Goal: Task Accomplishment & Management: Manage account settings

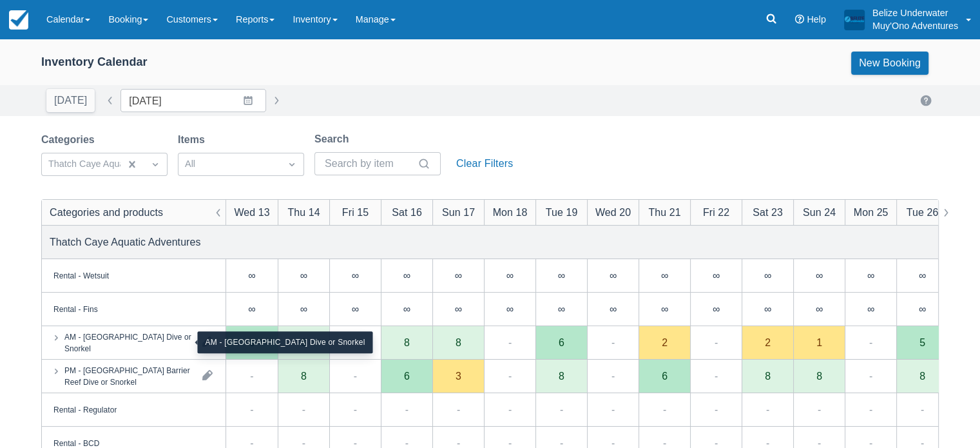
click at [150, 338] on div "AM - [GEOGRAPHIC_DATA] Dive or Snorkel" at bounding box center [128, 342] width 128 height 23
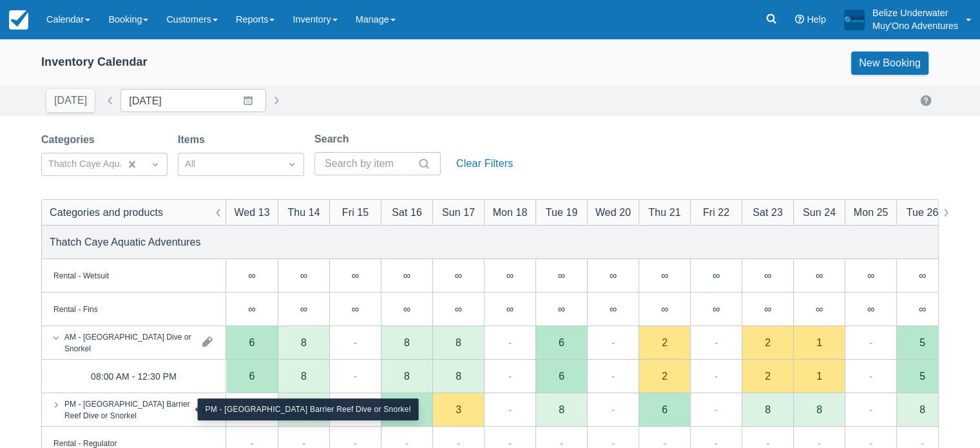
click at [128, 414] on div "PM - [GEOGRAPHIC_DATA] Barrier Reef Dive or Snorkel" at bounding box center [128, 409] width 128 height 23
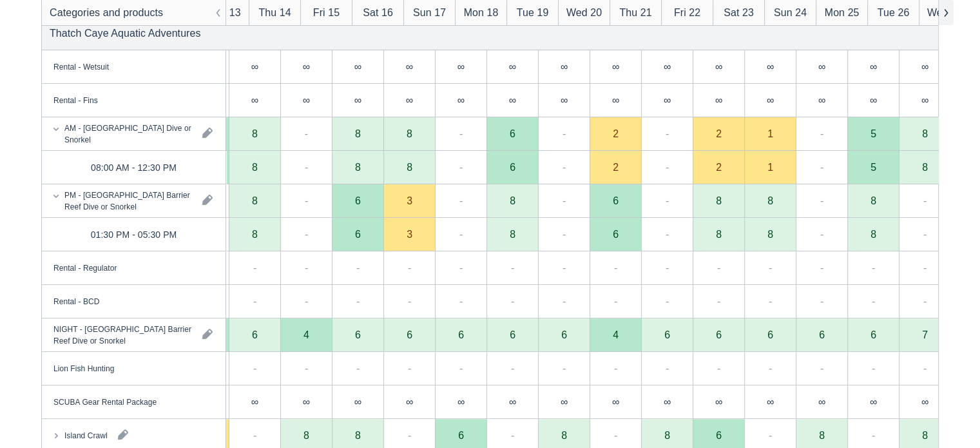
click at [944, 14] on button "button" at bounding box center [945, 12] width 15 height 25
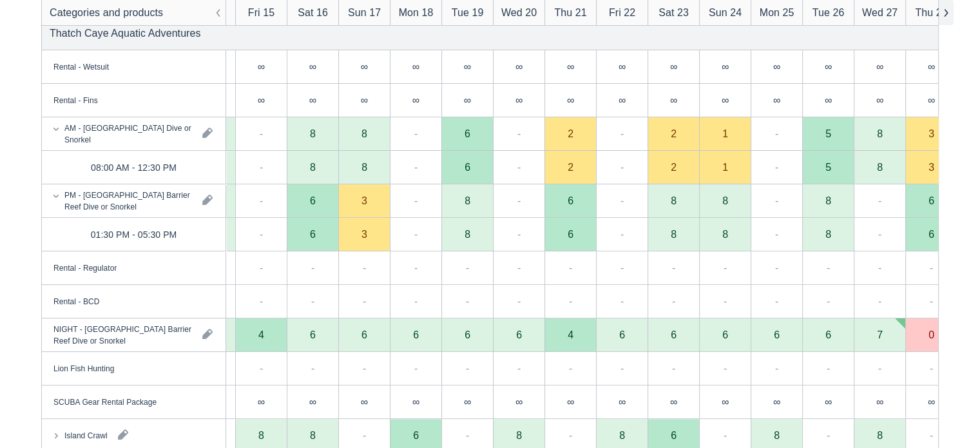
click at [944, 14] on button "button" at bounding box center [945, 12] width 15 height 25
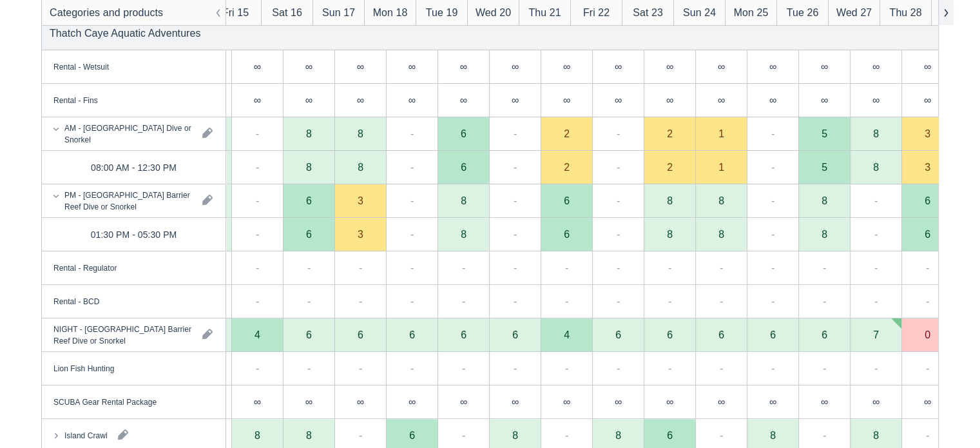
click at [944, 14] on button "button" at bounding box center [945, 12] width 15 height 25
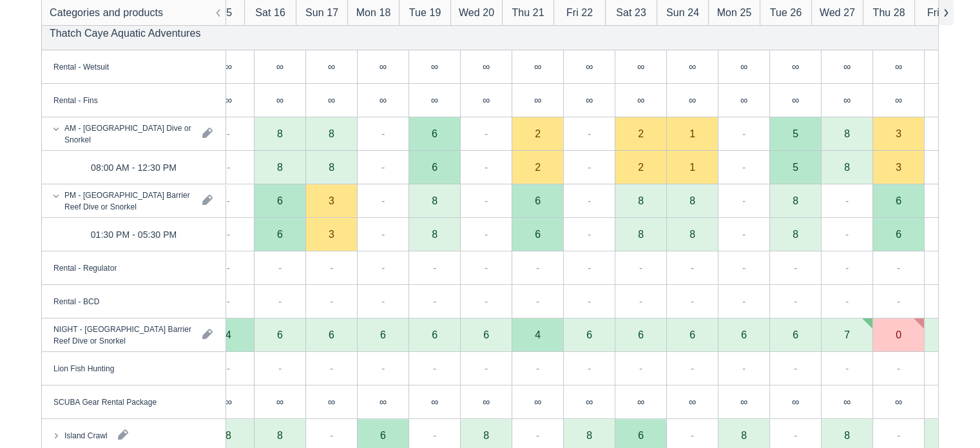
click at [944, 14] on button "button" at bounding box center [945, 12] width 15 height 25
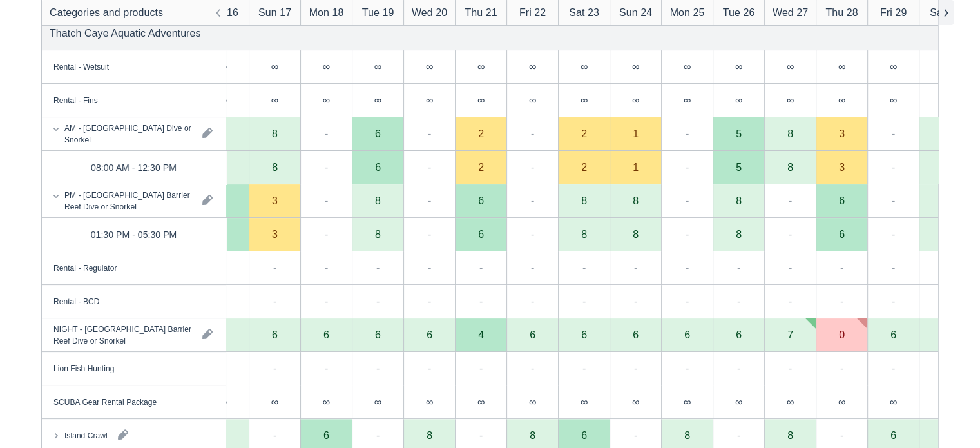
click at [944, 14] on button "button" at bounding box center [945, 12] width 15 height 25
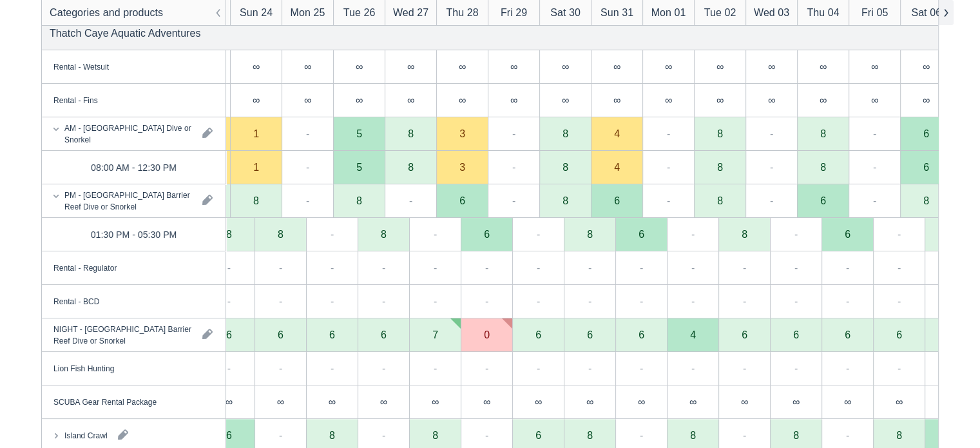
click at [944, 14] on button "button" at bounding box center [945, 12] width 15 height 25
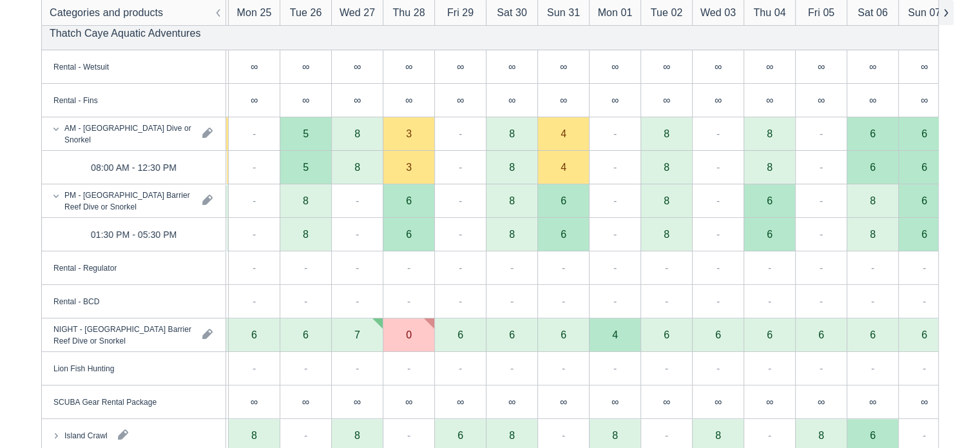
click at [944, 14] on button "button" at bounding box center [945, 12] width 15 height 25
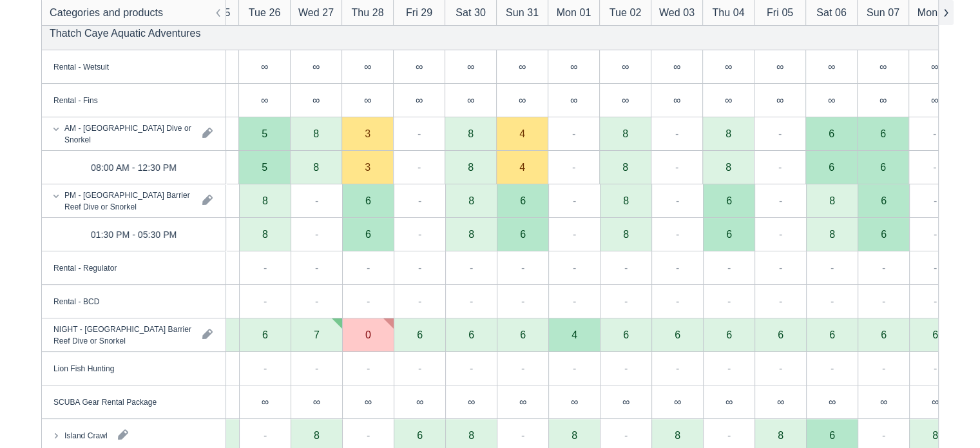
click at [944, 14] on button "button" at bounding box center [945, 12] width 15 height 25
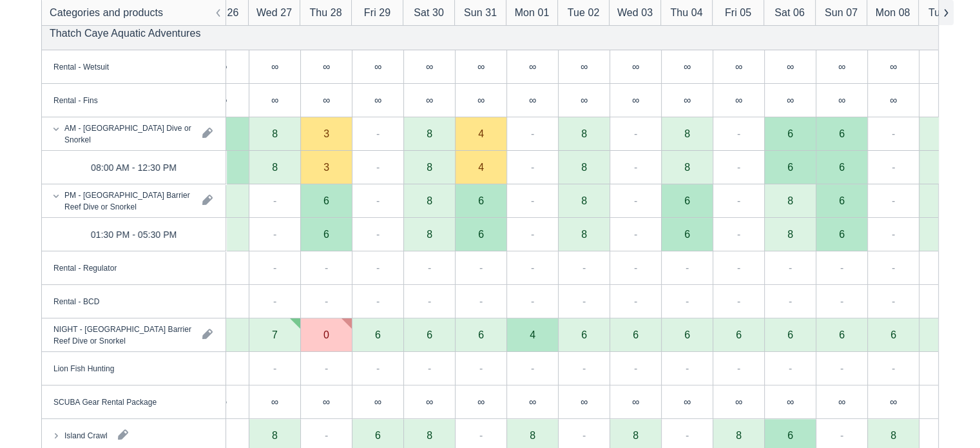
click at [944, 14] on button "button" at bounding box center [945, 12] width 15 height 25
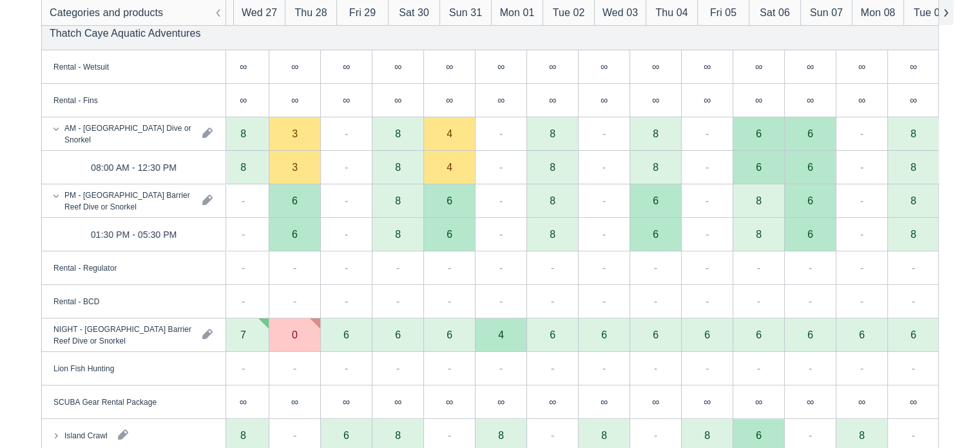
click at [944, 14] on button "button" at bounding box center [945, 12] width 15 height 25
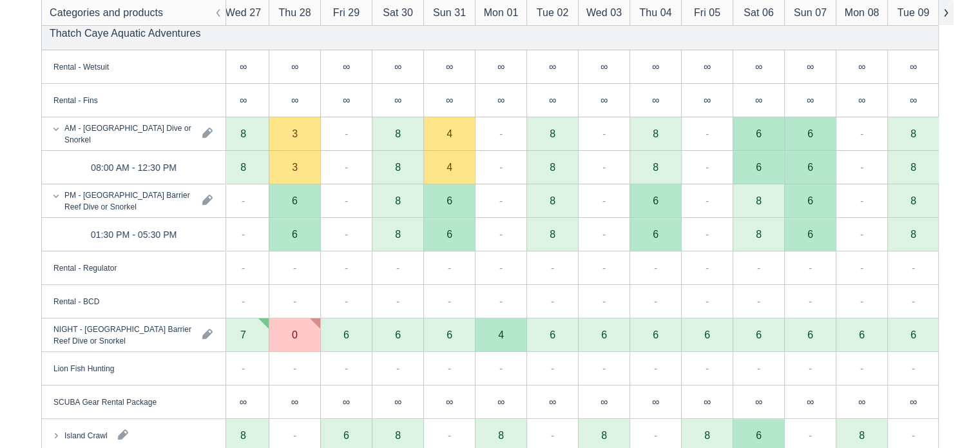
click at [944, 14] on button "button" at bounding box center [945, 12] width 15 height 25
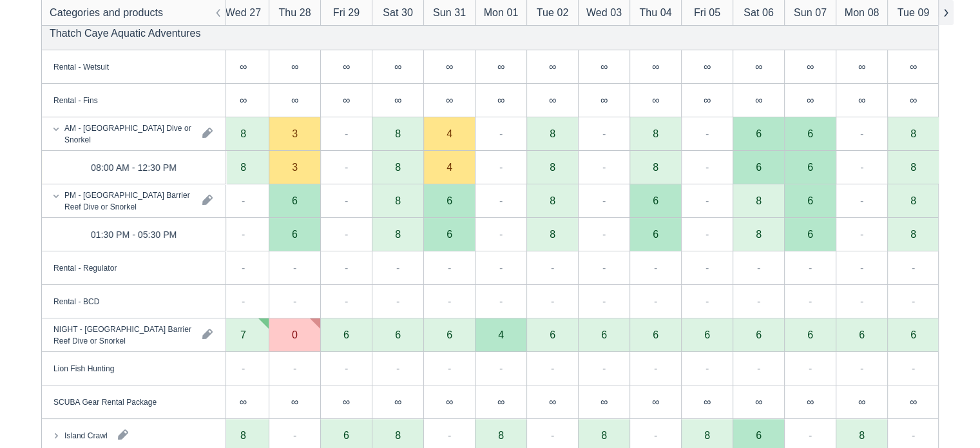
click at [944, 14] on button "button" at bounding box center [945, 12] width 15 height 25
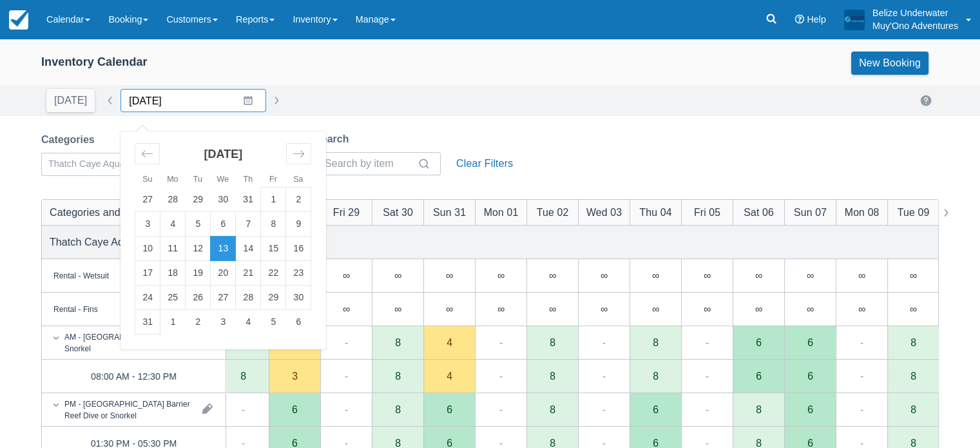
click at [237, 104] on input "[DATE]" at bounding box center [194, 100] width 146 height 23
click at [169, 319] on td "1" at bounding box center [172, 322] width 25 height 24
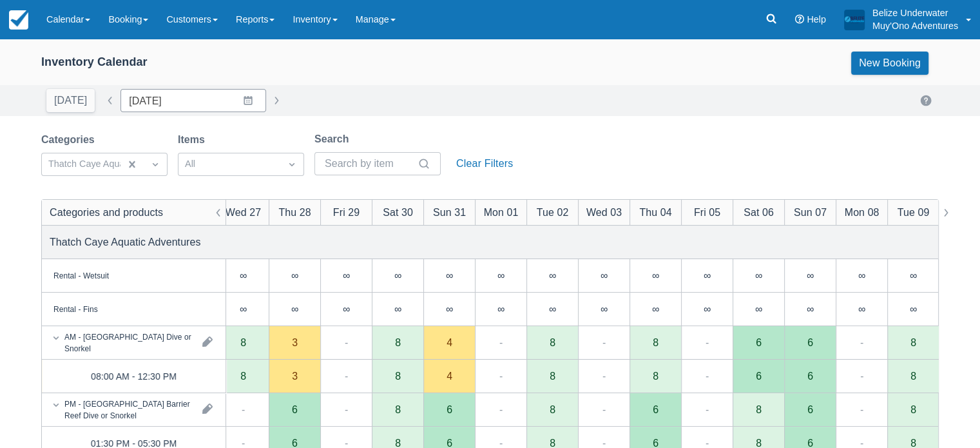
type input "09/01/25"
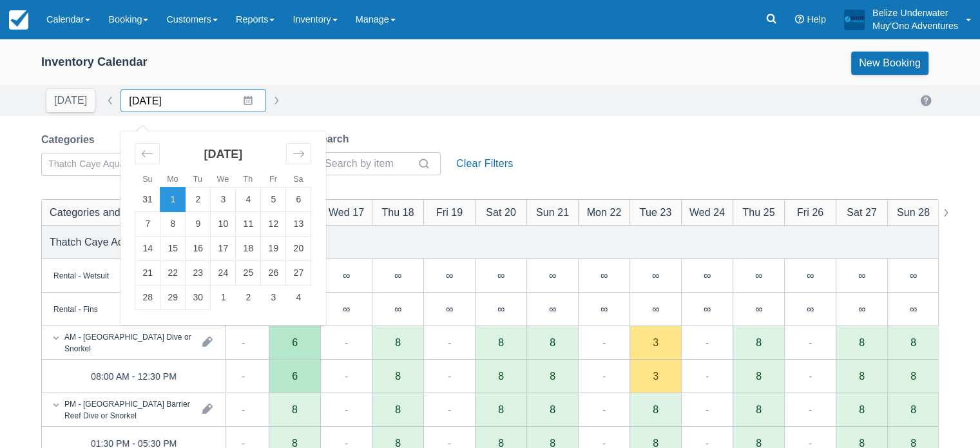
click at [239, 97] on input "09/01/25" at bounding box center [194, 100] width 146 height 23
click at [169, 197] on td "1" at bounding box center [172, 200] width 25 height 24
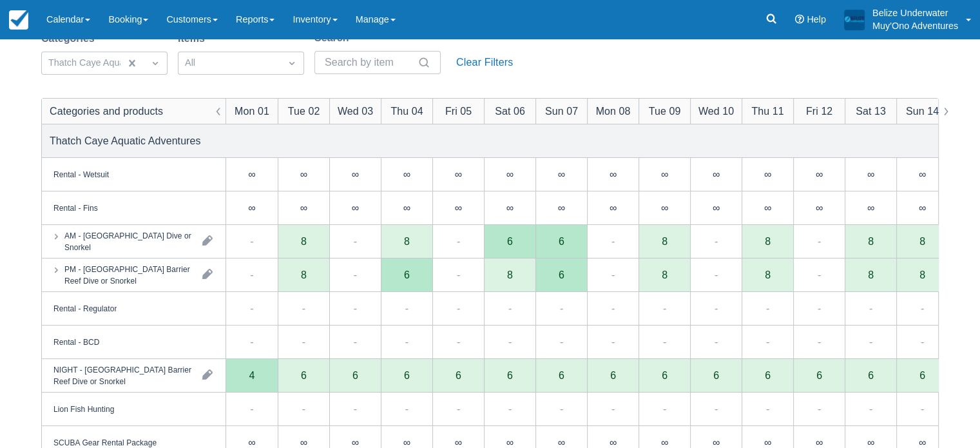
scroll to position [103, 0]
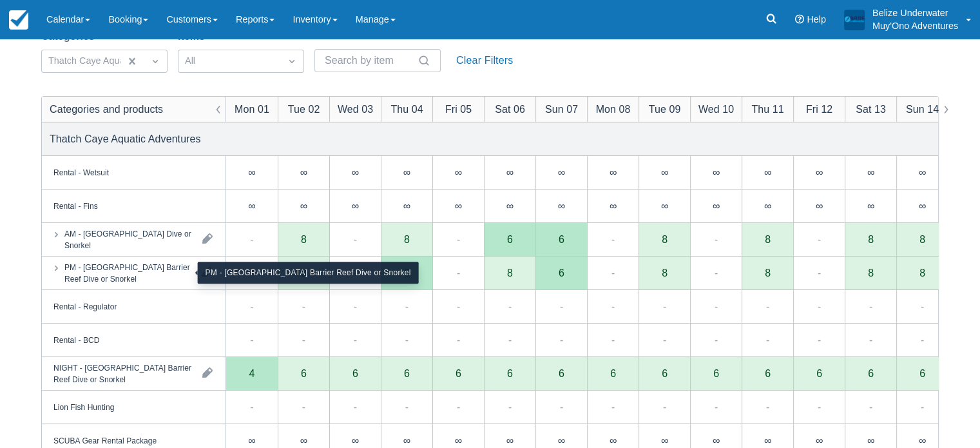
click at [154, 274] on div "PM - [GEOGRAPHIC_DATA] Barrier Reef Dive or Snorkel" at bounding box center [128, 272] width 128 height 23
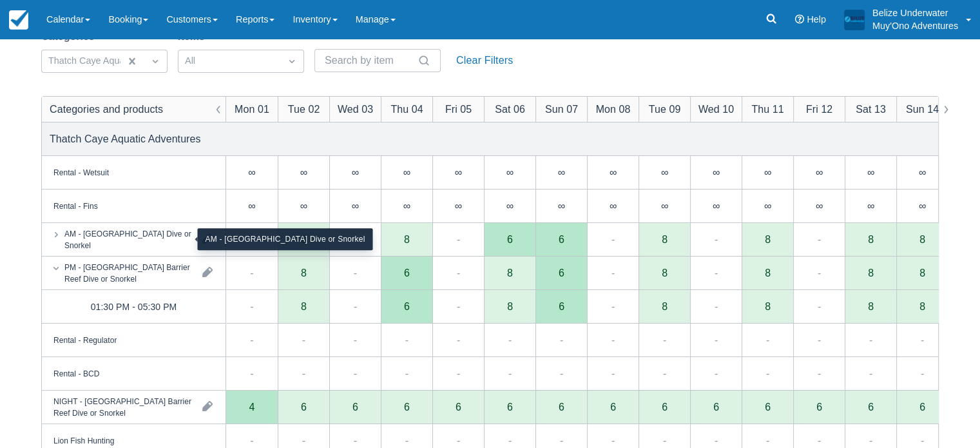
click at [139, 231] on div "AM - [GEOGRAPHIC_DATA] Dive or Snorkel" at bounding box center [128, 238] width 128 height 23
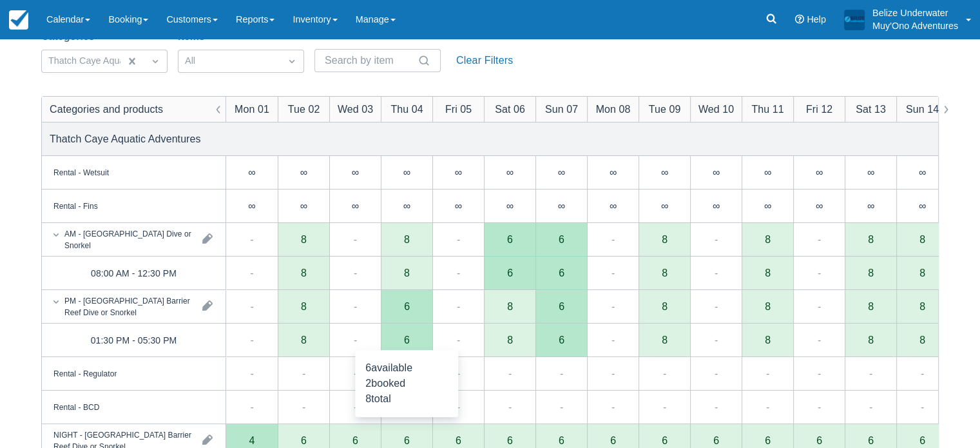
click at [407, 338] on div "6" at bounding box center [407, 339] width 6 height 10
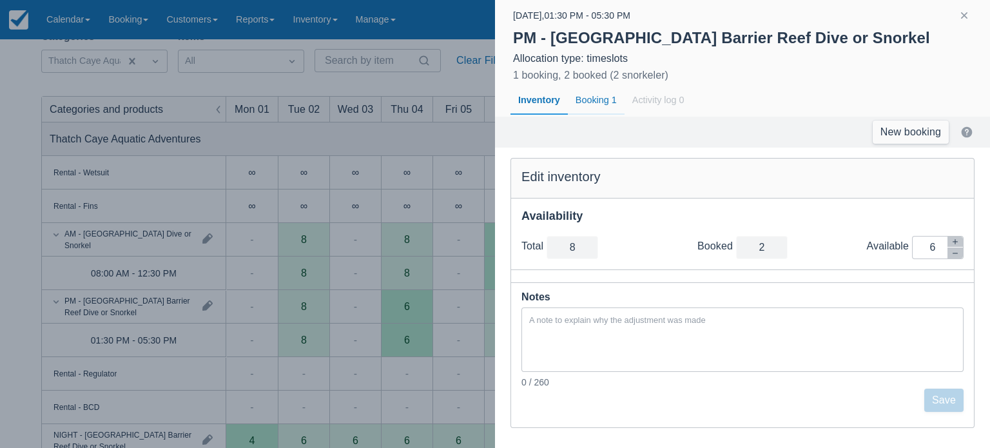
click at [581, 104] on div "Booking 1" at bounding box center [596, 101] width 57 height 30
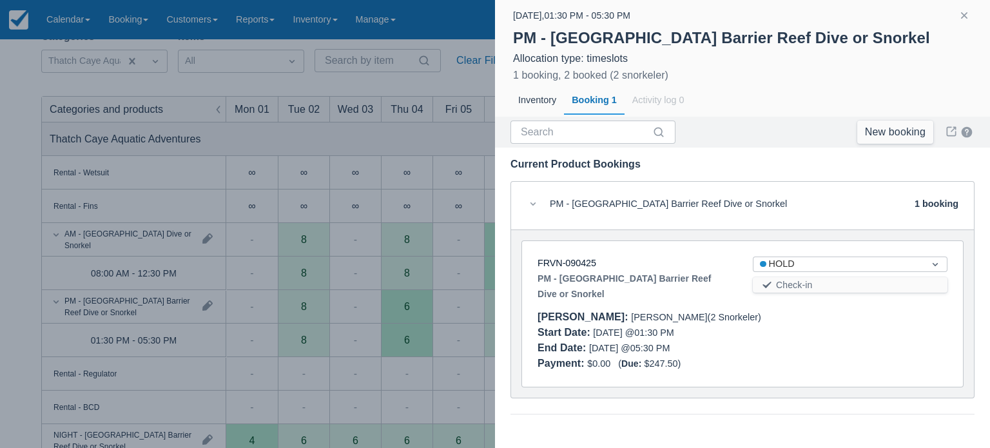
click at [438, 137] on div at bounding box center [495, 224] width 990 height 448
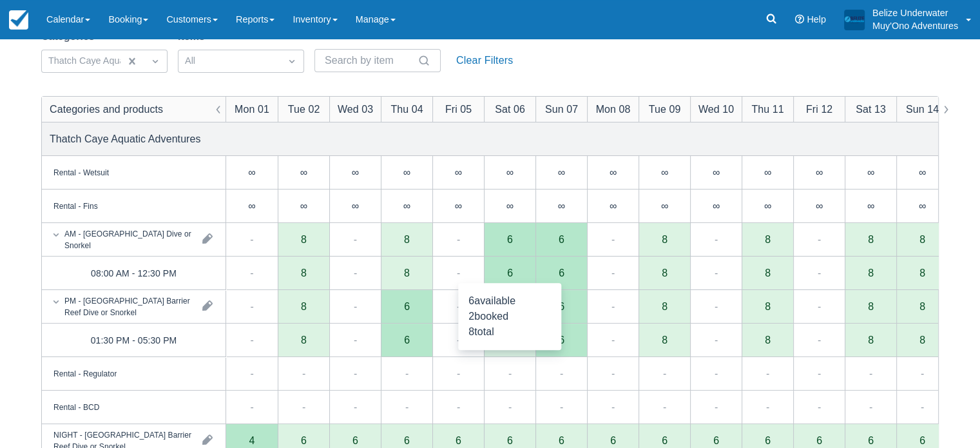
click at [515, 277] on div "6" at bounding box center [510, 273] width 52 height 34
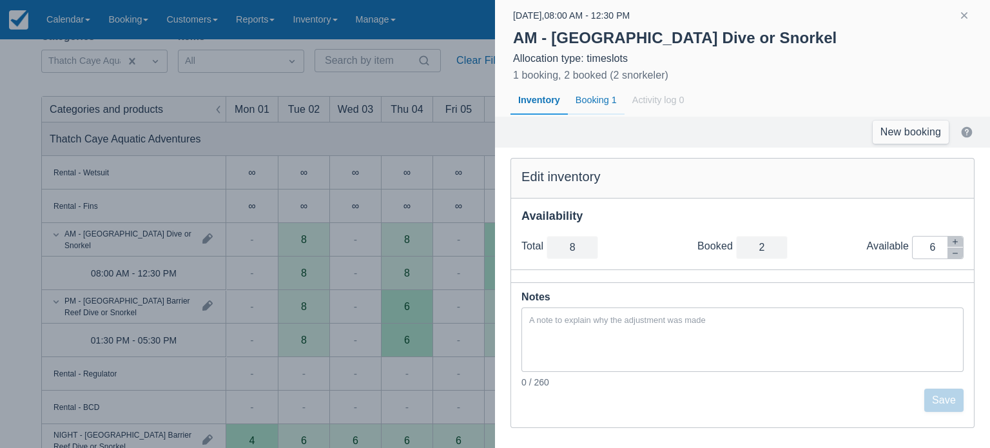
click at [596, 103] on div "Booking 1" at bounding box center [596, 101] width 57 height 30
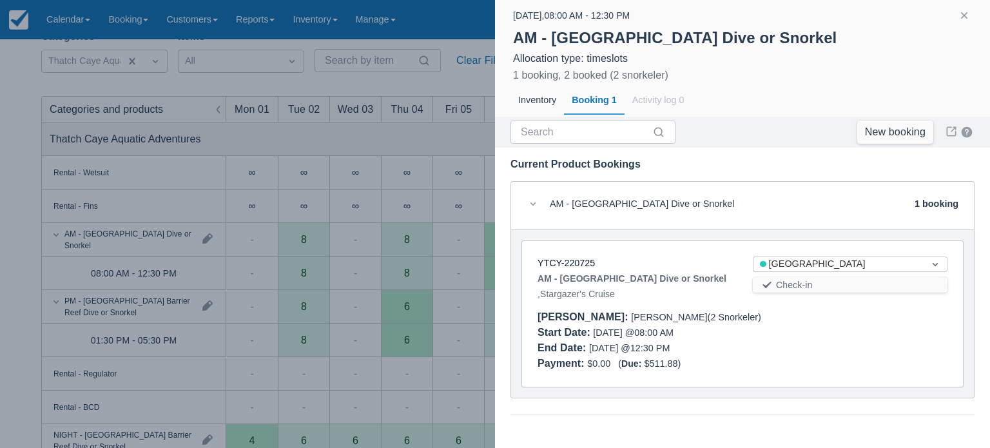
click at [434, 137] on div at bounding box center [495, 224] width 990 height 448
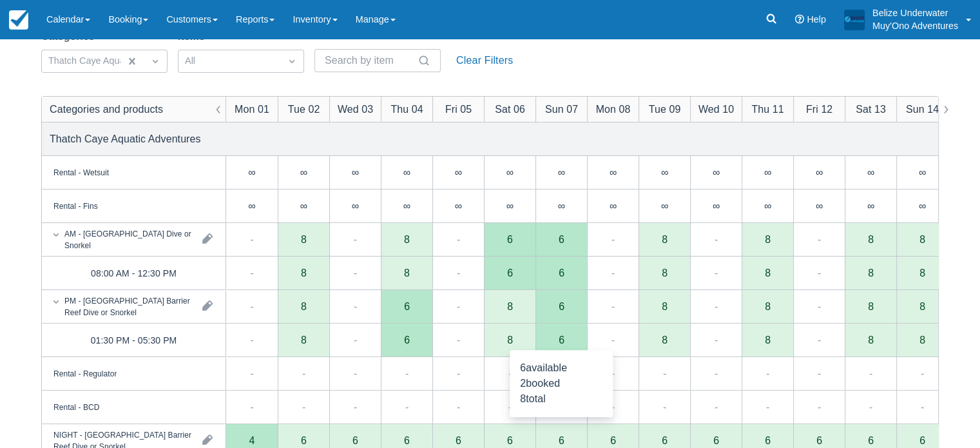
click at [567, 341] on div "6" at bounding box center [562, 341] width 52 height 34
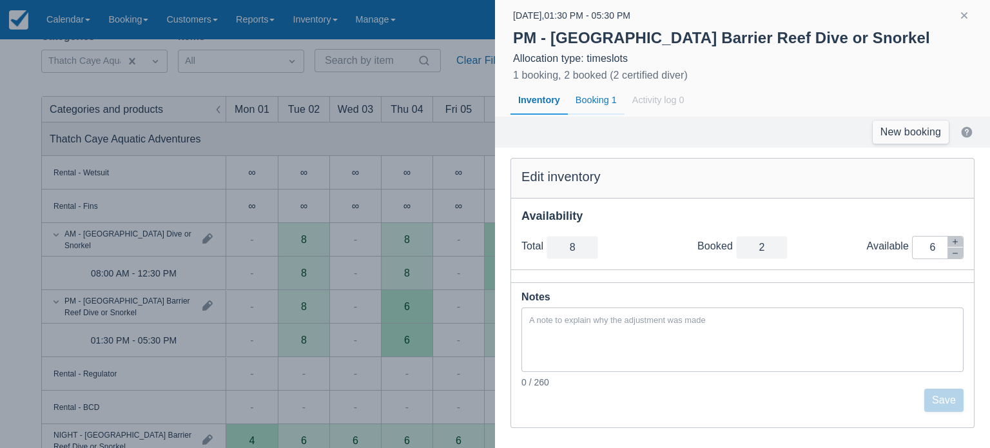
click at [591, 106] on div "Booking 1" at bounding box center [596, 101] width 57 height 30
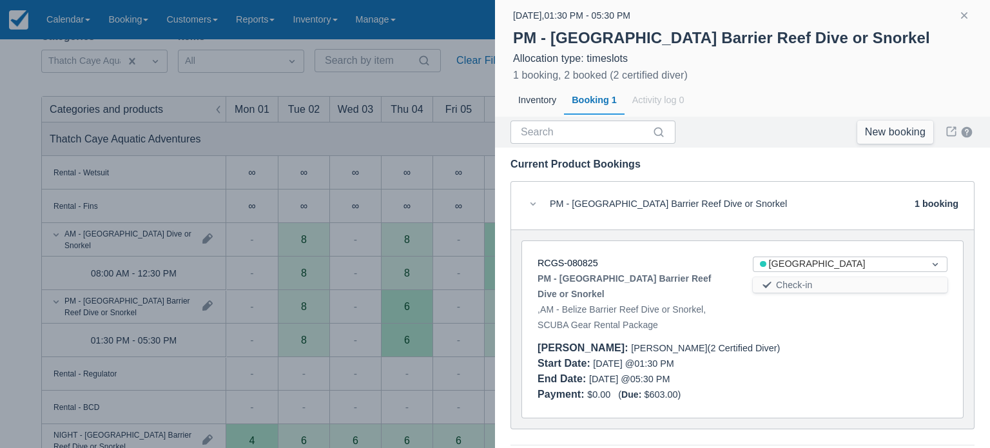
click at [586, 269] on div "RCGS-080825" at bounding box center [634, 263] width 195 height 14
click at [585, 267] on link "RCGS-080825" at bounding box center [567, 263] width 61 height 10
click at [966, 17] on button "button" at bounding box center [963, 15] width 15 height 15
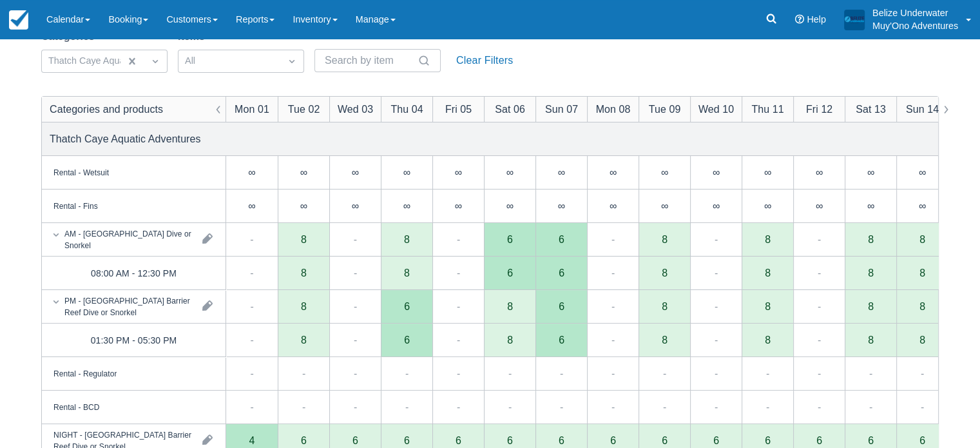
drag, startPoint x: 953, startPoint y: 1, endPoint x: 723, endPoint y: 50, distance: 235.1
click at [723, 50] on div "Categories Thatch Caye Aquatic Adventures Items All Search Clear Filters" at bounding box center [490, 54] width 898 height 52
